Goal: Transaction & Acquisition: Purchase product/service

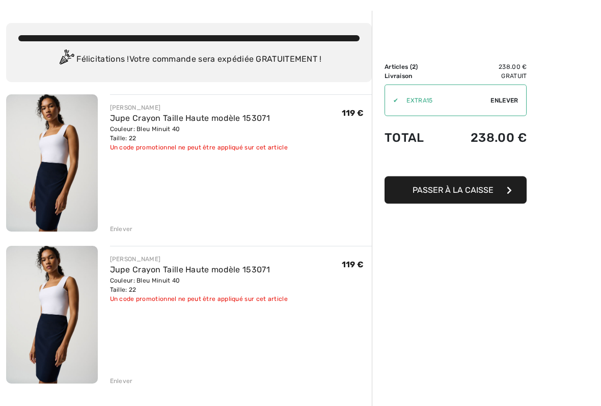
scroll to position [40, 0]
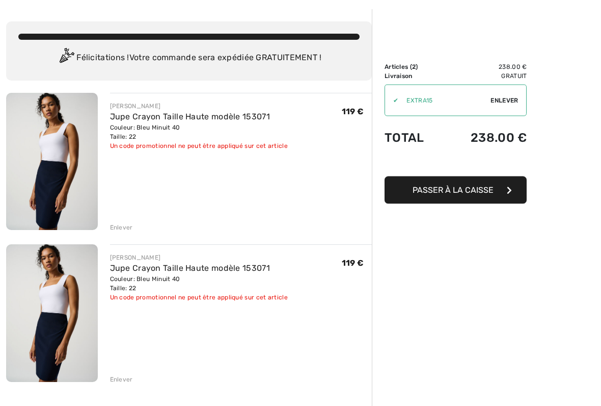
click at [127, 335] on div "Enlever" at bounding box center [121, 379] width 23 height 9
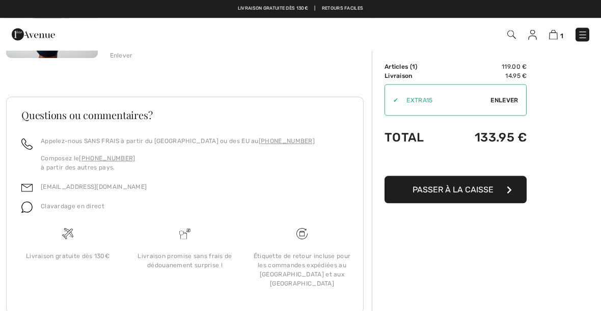
scroll to position [0, 0]
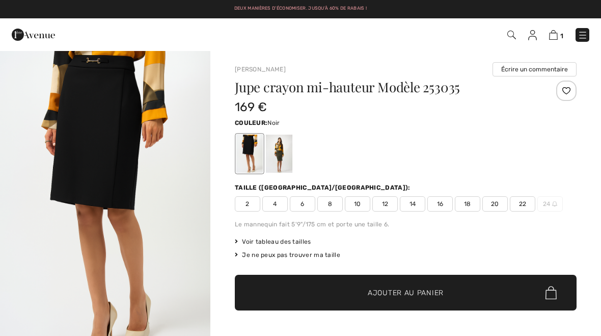
checkbox input "true"
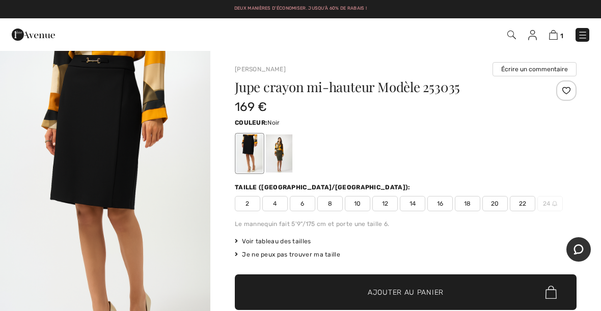
click at [281, 151] on div at bounding box center [279, 154] width 27 height 38
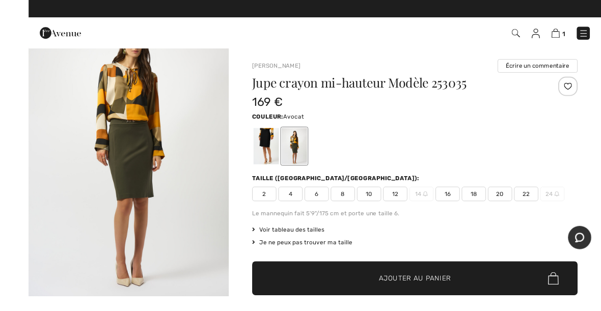
scroll to position [5, 0]
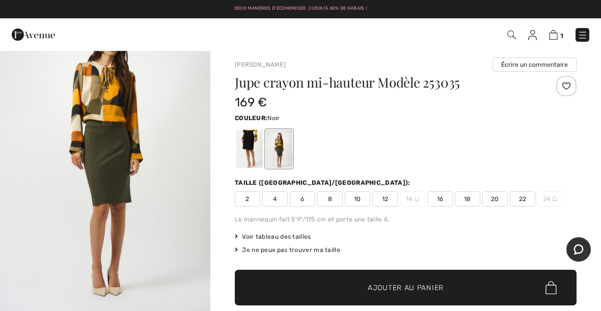
click at [239, 144] on div at bounding box center [249, 149] width 27 height 38
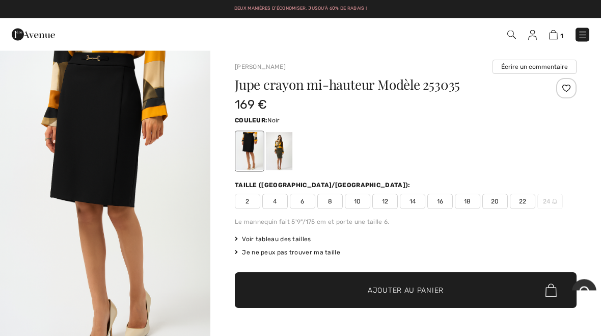
scroll to position [3, 0]
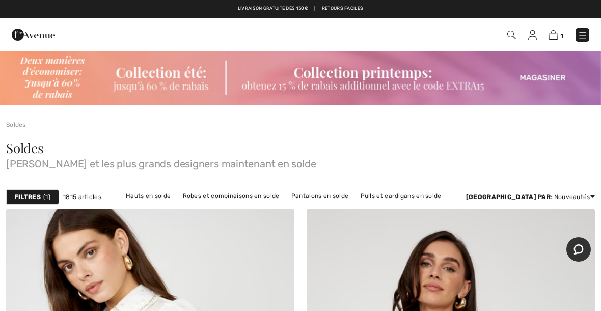
click at [521, 31] on span "1" at bounding box center [424, 35] width 331 height 14
click at [509, 33] on img at bounding box center [512, 35] width 9 height 9
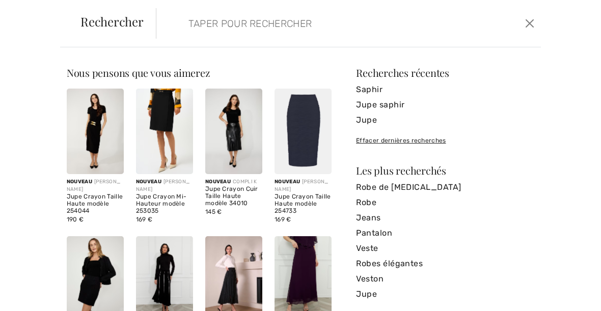
click at [176, 24] on form "Effacer" at bounding box center [339, 23] width 367 height 31
click at [203, 24] on input "search" at bounding box center [309, 23] width 256 height 31
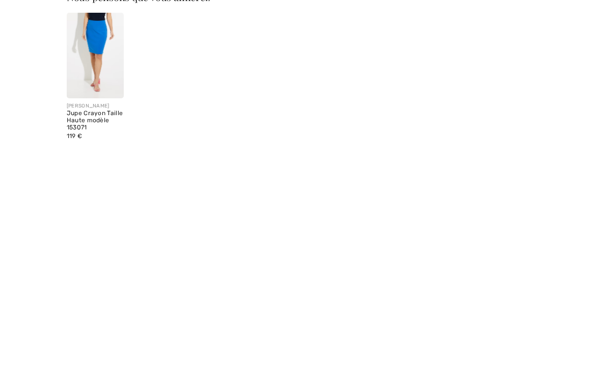
type input "153071"
click at [203, 109] on div "JOSEPH RIBKOFF Jupe Crayon Taille Haute modèle 153071 119 €" at bounding box center [199, 159] width 277 height 140
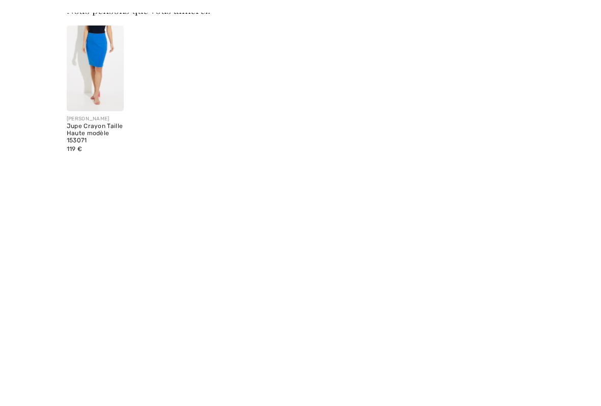
scroll to position [76, 0]
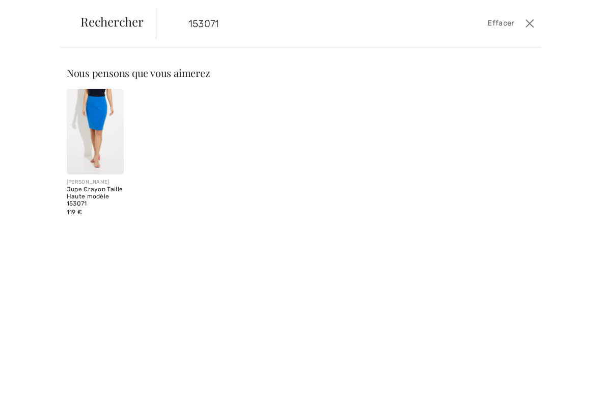
click at [87, 118] on img at bounding box center [95, 132] width 57 height 86
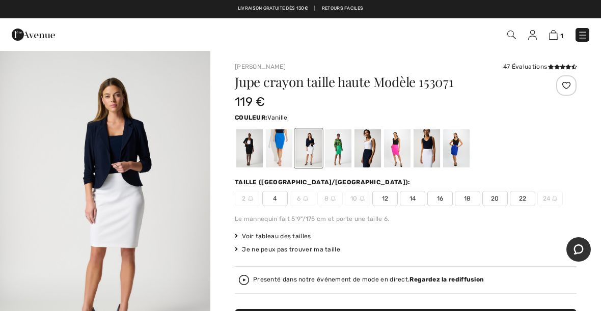
click at [282, 156] on div at bounding box center [279, 148] width 27 height 38
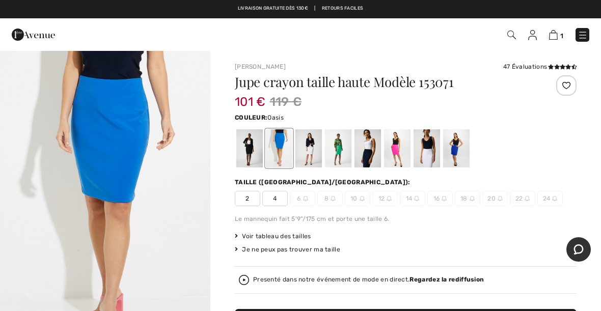
click at [107, 106] on img "1 / 5" at bounding box center [105, 208] width 210 height 316
click at [246, 153] on div at bounding box center [249, 148] width 27 height 38
click at [455, 147] on div at bounding box center [456, 148] width 27 height 38
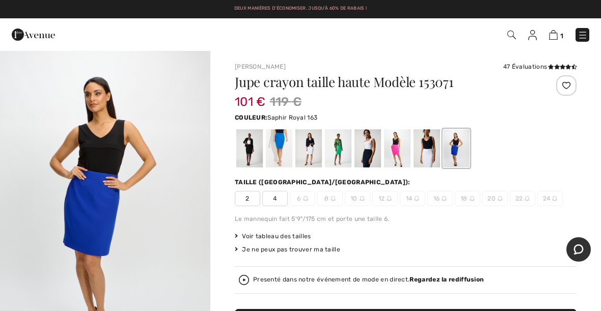
click at [424, 144] on div at bounding box center [427, 148] width 27 height 38
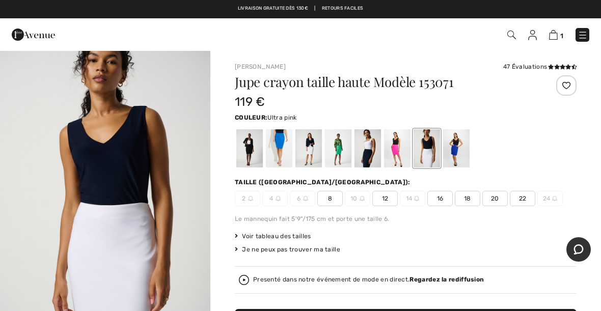
click at [387, 144] on div at bounding box center [397, 148] width 27 height 38
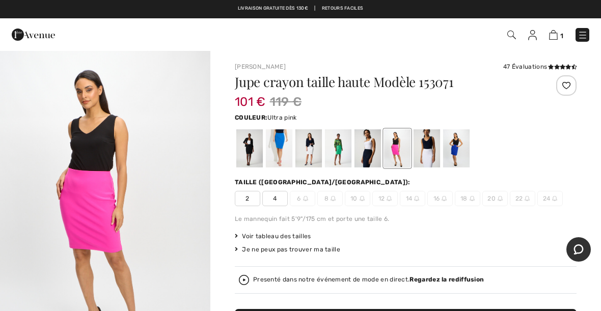
click at [362, 149] on div at bounding box center [368, 148] width 27 height 38
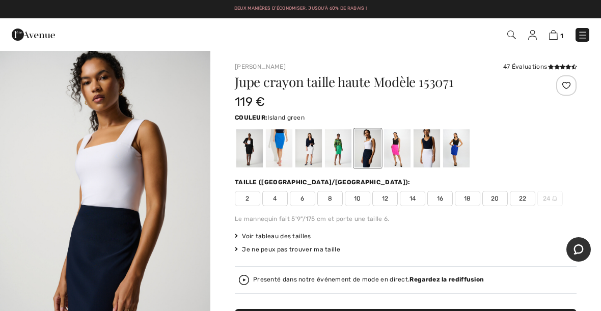
click at [338, 152] on div at bounding box center [338, 148] width 27 height 38
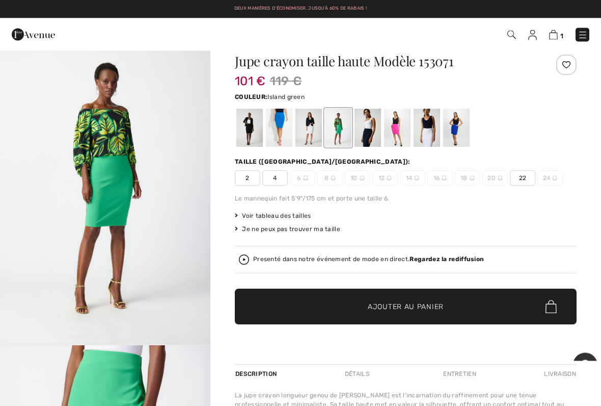
scroll to position [21, 0]
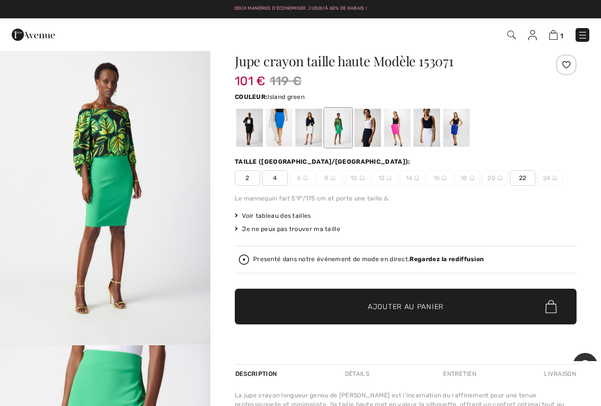
click at [307, 134] on div at bounding box center [309, 128] width 27 height 38
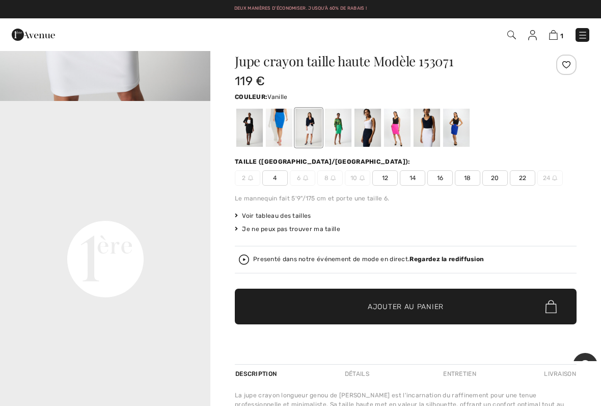
scroll to position [559, 0]
click at [278, 125] on div at bounding box center [279, 128] width 27 height 38
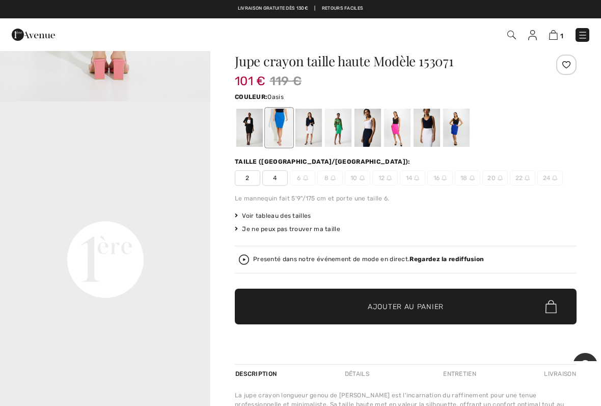
scroll to position [0, 0]
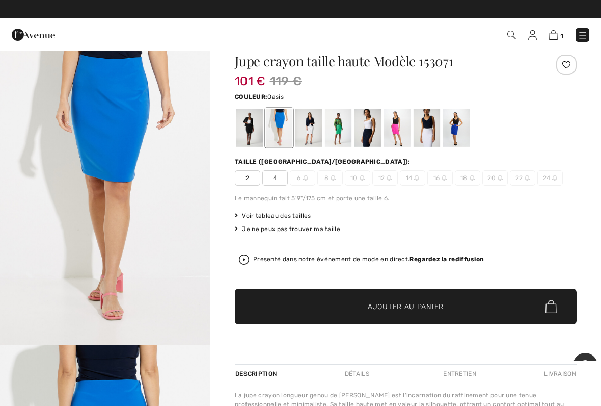
click at [310, 132] on div at bounding box center [309, 128] width 27 height 38
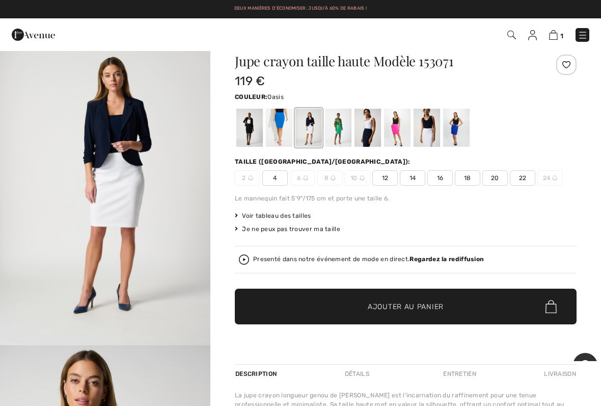
click at [277, 122] on div at bounding box center [279, 128] width 27 height 38
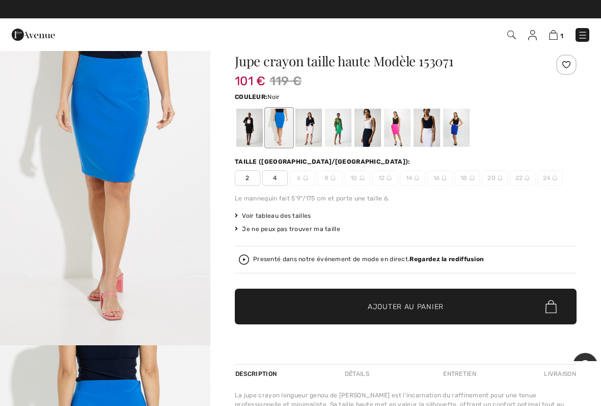
click at [250, 130] on div at bounding box center [249, 128] width 27 height 38
click at [243, 120] on div at bounding box center [249, 128] width 27 height 38
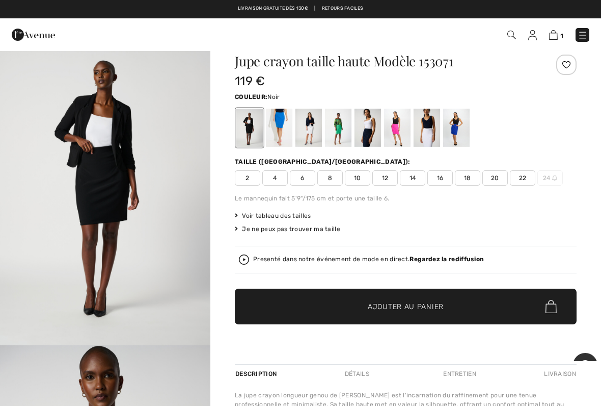
click at [280, 128] on div at bounding box center [279, 128] width 27 height 38
click at [251, 128] on div at bounding box center [249, 128] width 27 height 38
click at [522, 176] on span "22" at bounding box center [522, 177] width 25 height 15
click at [325, 307] on span "✔ Ajouté au panier Ajouter au panier" at bounding box center [406, 306] width 342 height 36
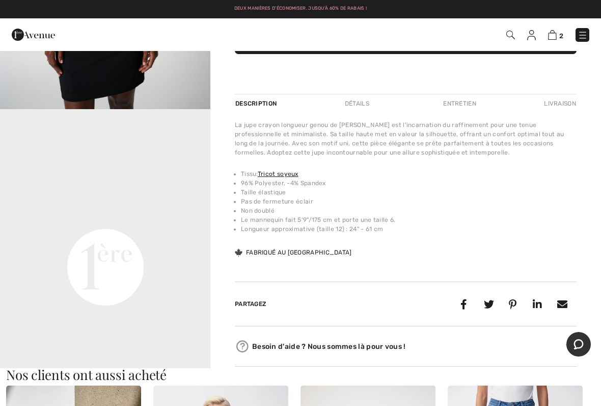
scroll to position [280, 0]
click at [90, 210] on video "Your browser does not support the video tag." at bounding box center [105, 163] width 210 height 105
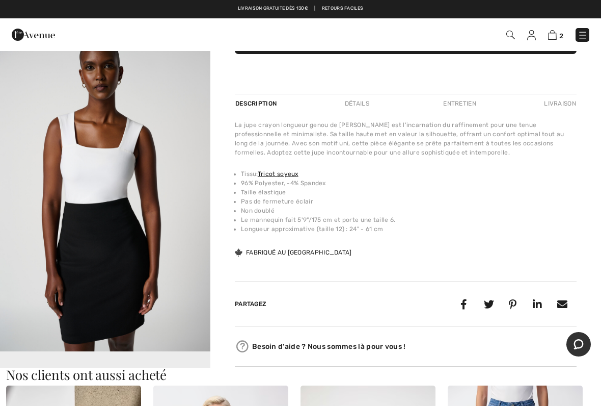
scroll to position [0, 0]
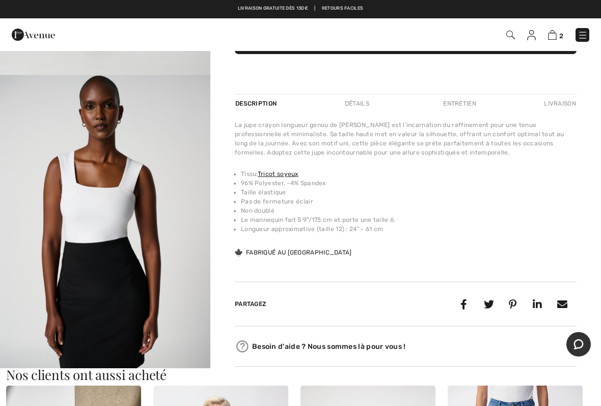
click at [63, 145] on img "2 / 7" at bounding box center [105, 233] width 210 height 316
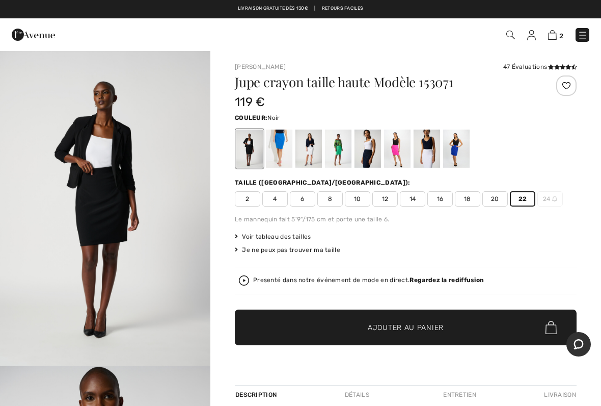
click at [557, 29] on link "2" at bounding box center [555, 35] width 15 height 12
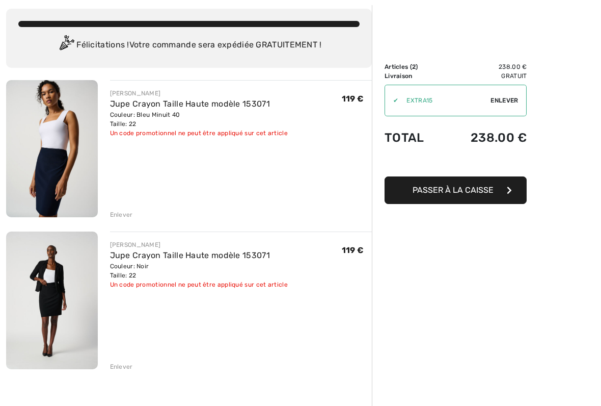
scroll to position [55, 0]
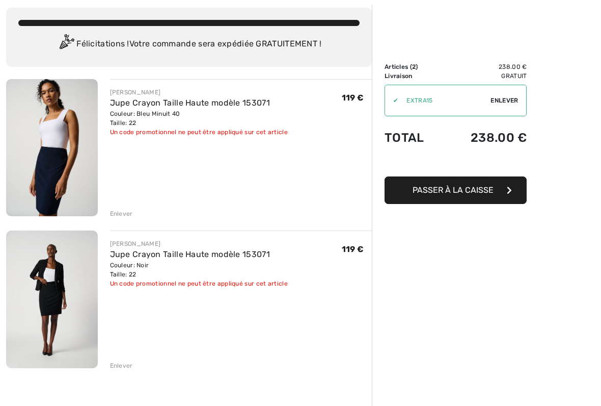
click at [57, 152] on img at bounding box center [52, 147] width 92 height 137
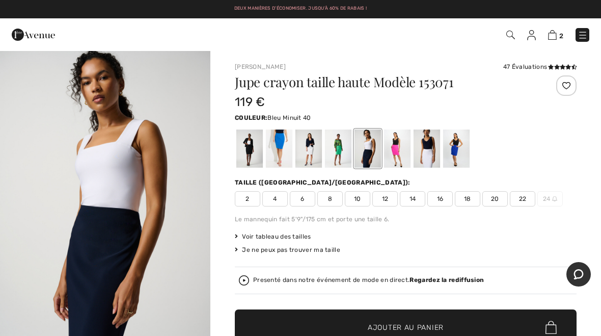
click at [333, 154] on div at bounding box center [338, 148] width 27 height 38
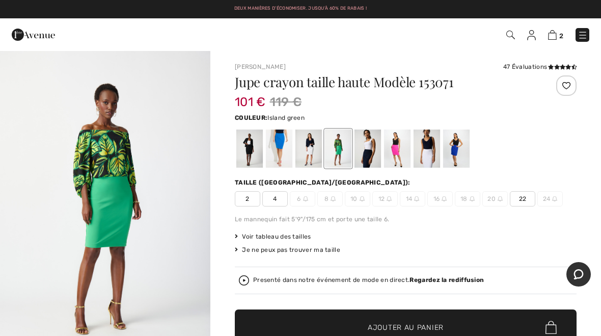
click at [367, 324] on span "✔ Ajouté au panier" at bounding box center [391, 327] width 80 height 11
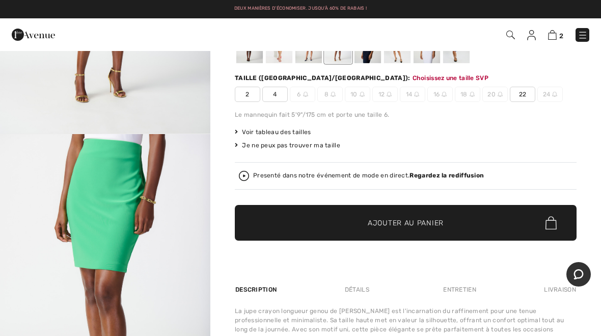
scroll to position [131, 0]
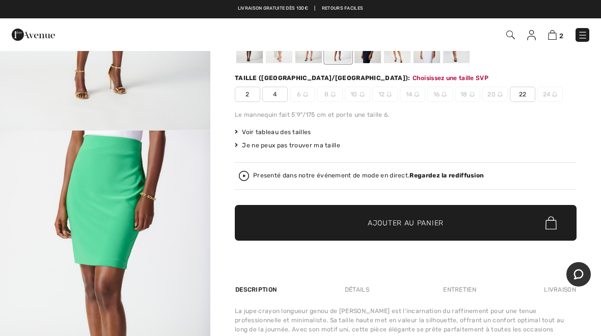
click at [358, 220] on span "✔ Ajouté au panier" at bounding box center [391, 223] width 80 height 11
click at [402, 218] on span "Ajouter au panier" at bounding box center [406, 223] width 76 height 11
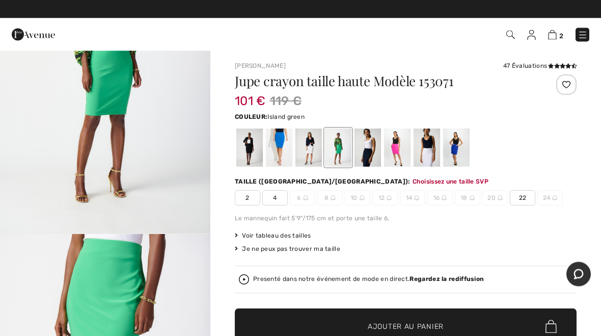
scroll to position [0, 0]
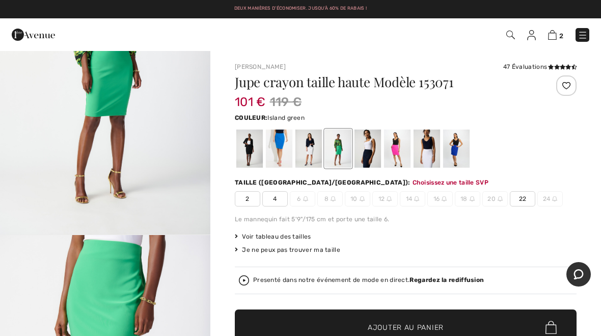
click at [322, 320] on span "✔ Ajouté au panier Ajouter au panier" at bounding box center [406, 327] width 342 height 36
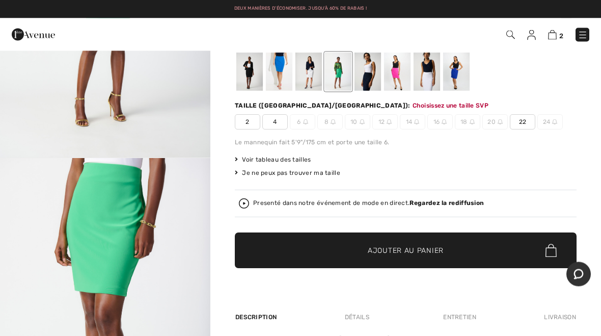
scroll to position [104, 0]
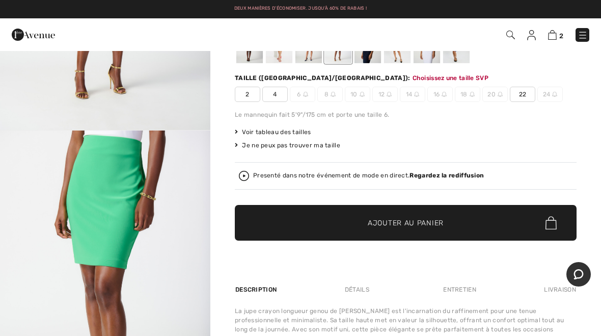
click at [520, 82] on div "Taille (CA/US): Choisissez une taille SVP" at bounding box center [406, 77] width 342 height 9
click at [520, 91] on span "22" at bounding box center [522, 94] width 25 height 15
click at [355, 226] on span "✔ Ajouté au panier" at bounding box center [391, 223] width 80 height 11
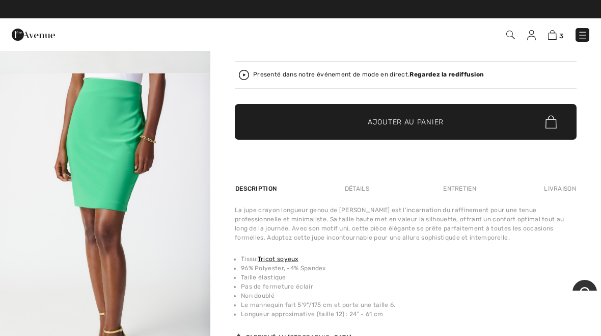
scroll to position [0, 0]
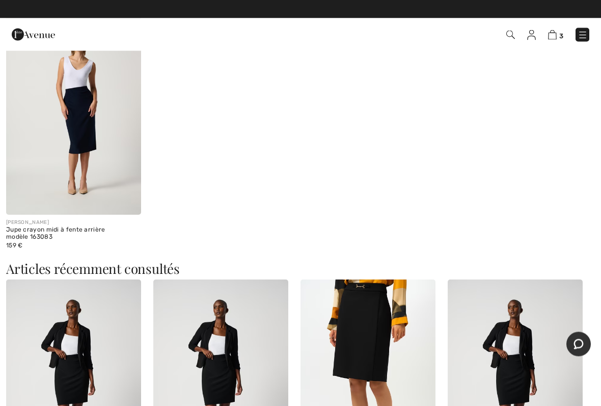
scroll to position [933, 0]
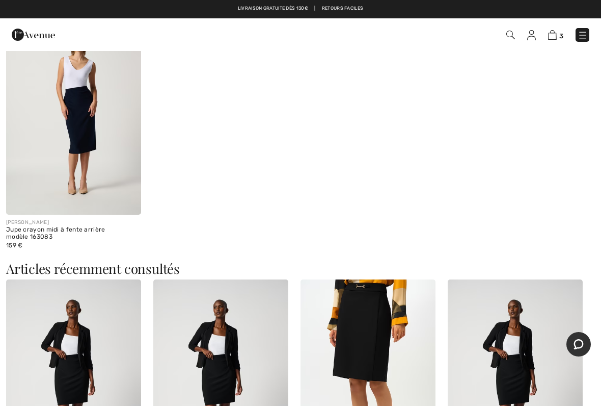
click at [78, 114] on img at bounding box center [73, 113] width 135 height 203
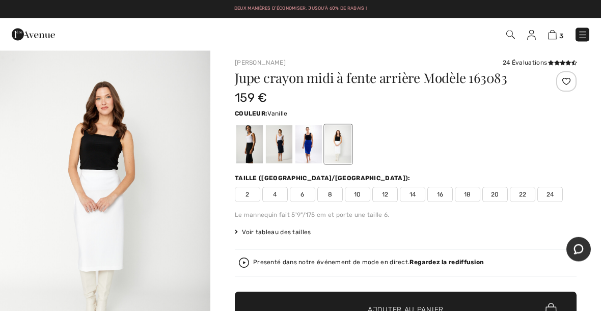
scroll to position [1, 0]
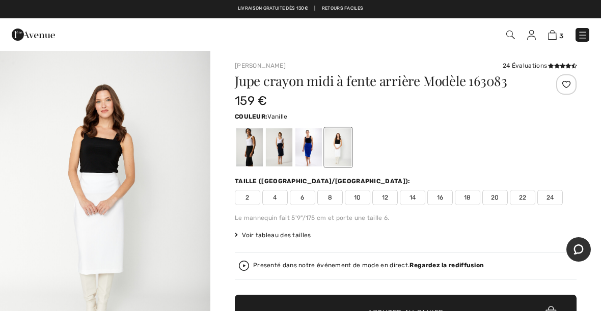
click at [242, 148] on div at bounding box center [249, 147] width 27 height 38
click at [243, 151] on div at bounding box center [249, 147] width 27 height 38
click at [241, 135] on div at bounding box center [249, 147] width 27 height 38
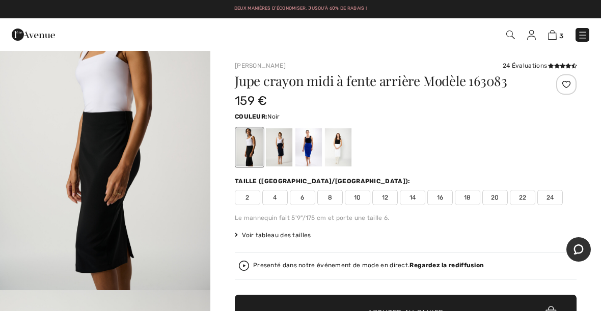
scroll to position [84, 0]
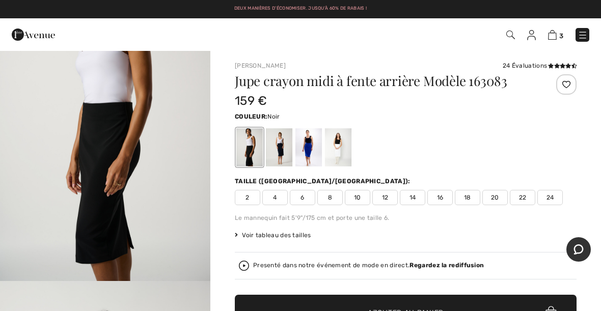
click at [277, 148] on div at bounding box center [279, 147] width 27 height 38
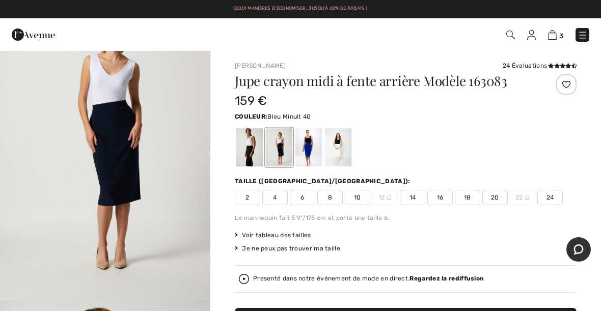
scroll to position [64, 0]
click at [316, 148] on div at bounding box center [309, 147] width 27 height 38
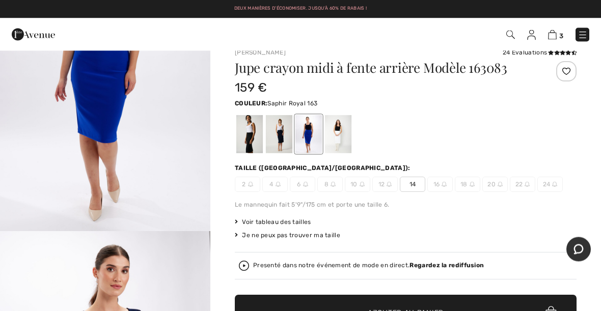
scroll to position [0, 0]
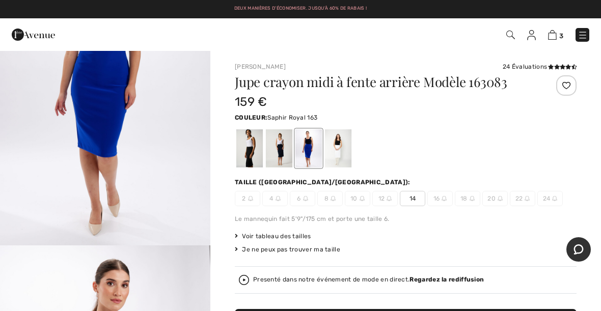
click at [174, 93] on img "1 / 5" at bounding box center [105, 88] width 210 height 316
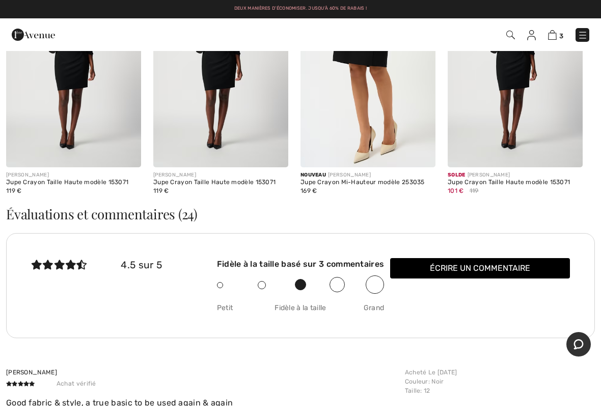
scroll to position [1304, 0]
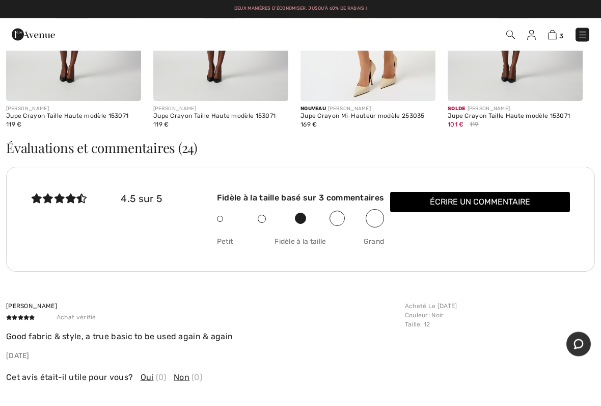
click at [556, 31] on img at bounding box center [552, 35] width 9 height 10
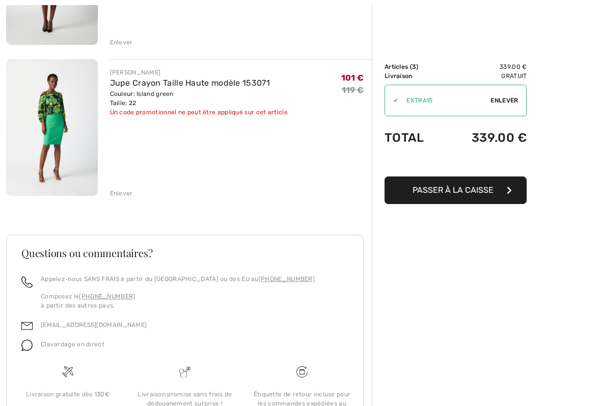
scroll to position [379, 0]
click at [119, 186] on div "Enlever" at bounding box center [241, 191] width 262 height 11
click at [122, 196] on div "Enlever" at bounding box center [121, 192] width 23 height 9
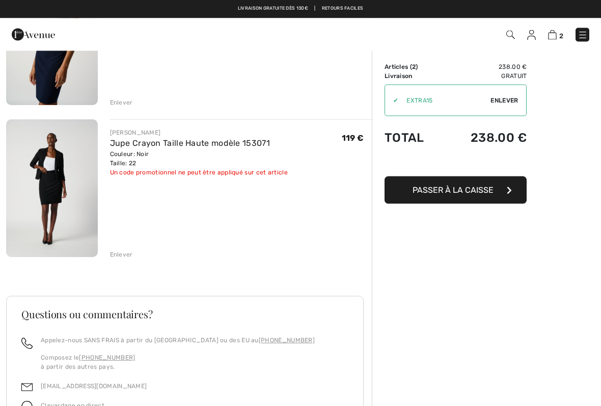
scroll to position [166, 0]
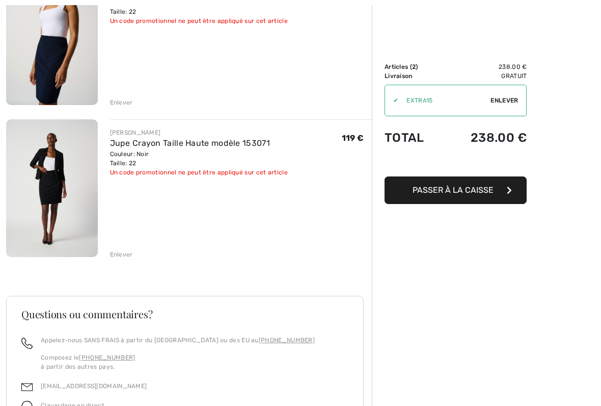
click at [113, 256] on div "Enlever" at bounding box center [121, 254] width 23 height 9
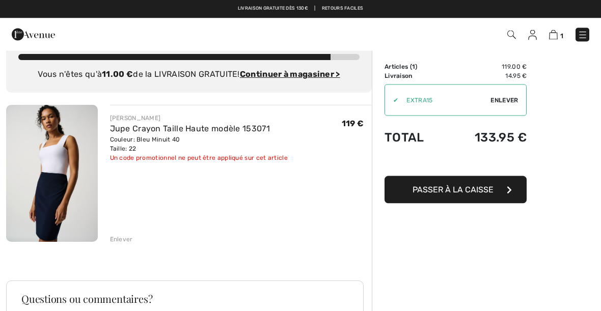
scroll to position [0, 0]
